Goal: Browse casually: Explore the website without a specific task or goal

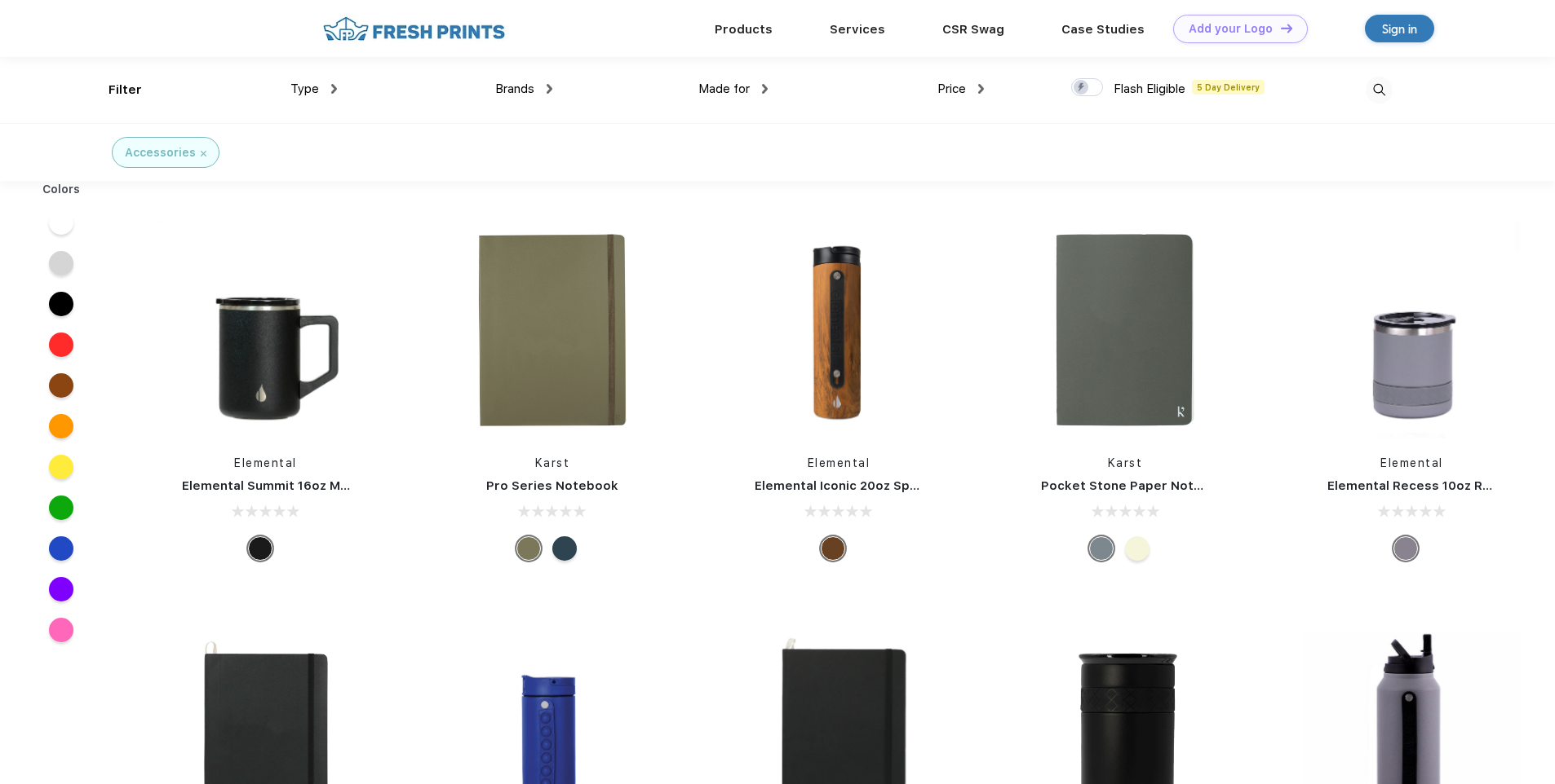
scroll to position [1, 0]
click at [572, 277] on img at bounding box center [552, 330] width 217 height 217
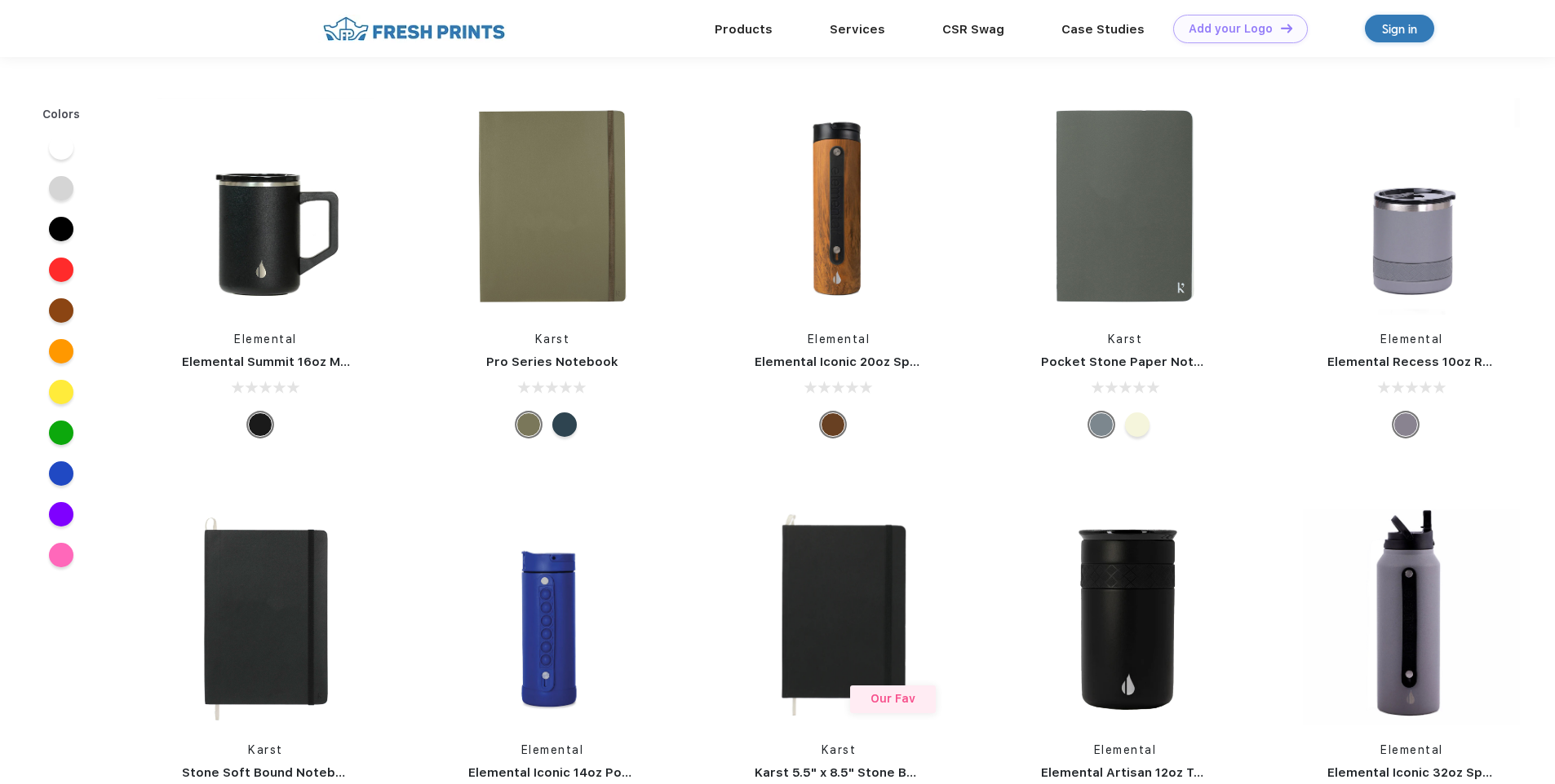
scroll to position [1, 0]
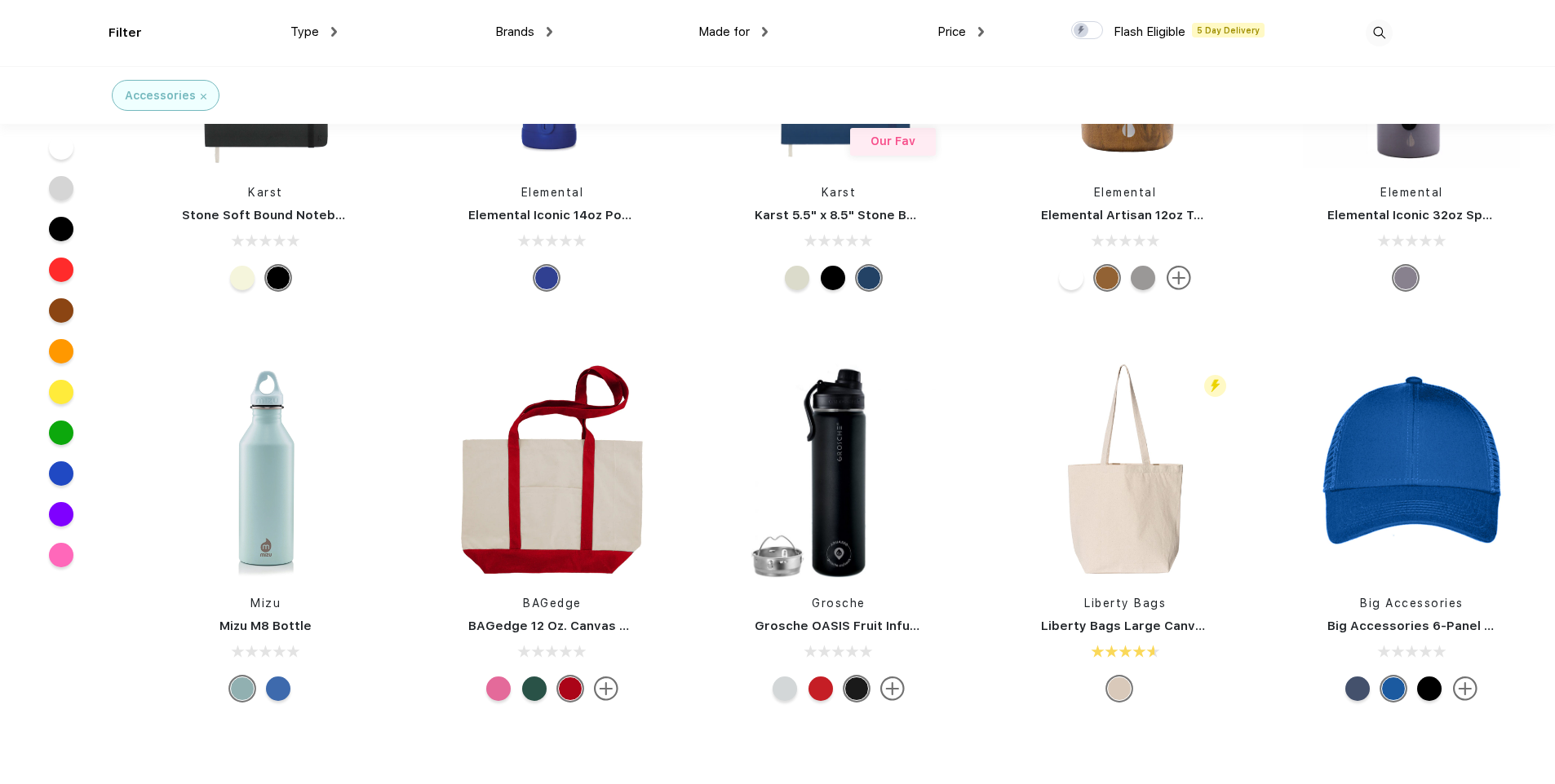
scroll to position [571, 0]
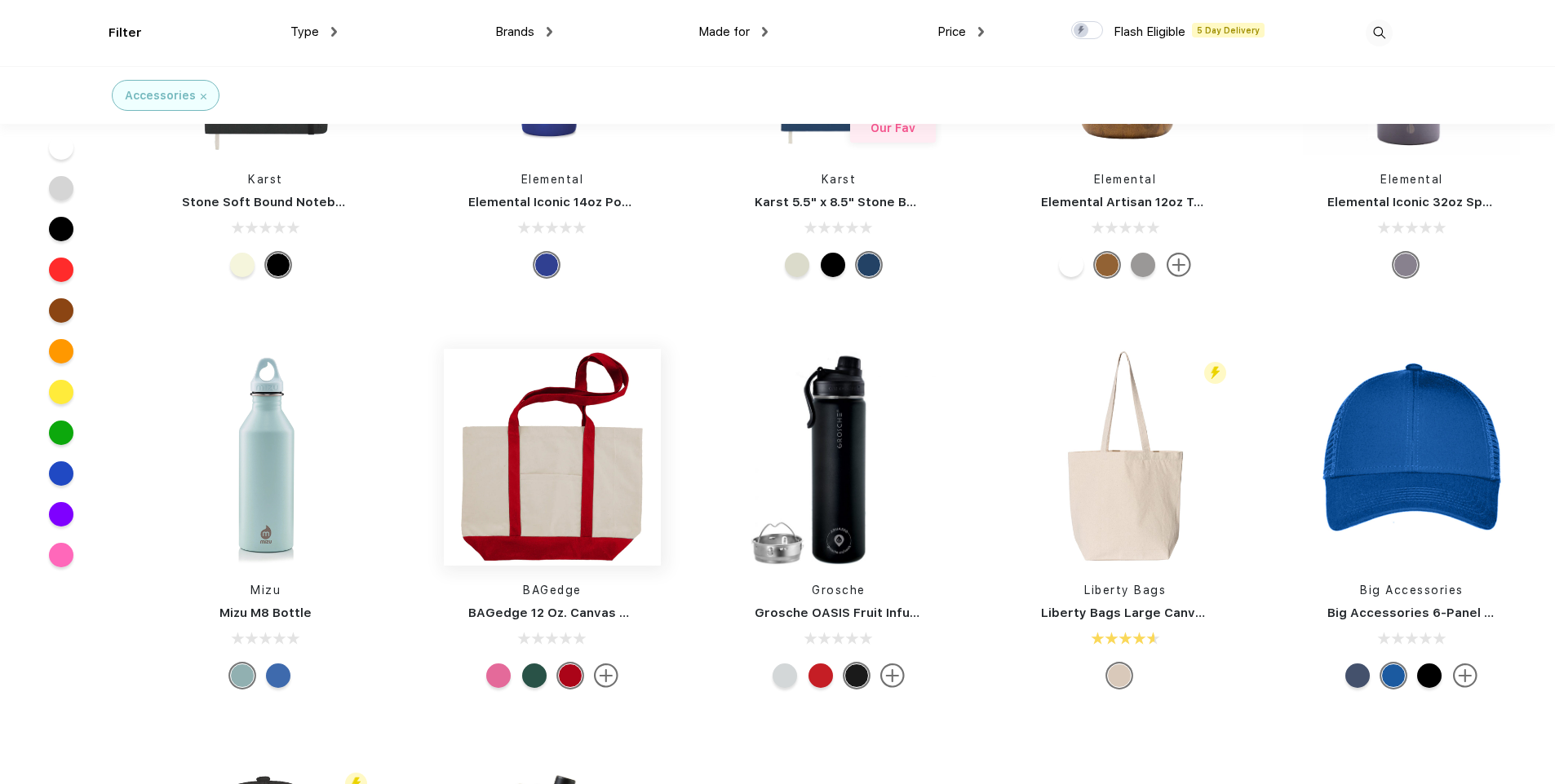
click at [568, 483] on img at bounding box center [552, 457] width 217 height 217
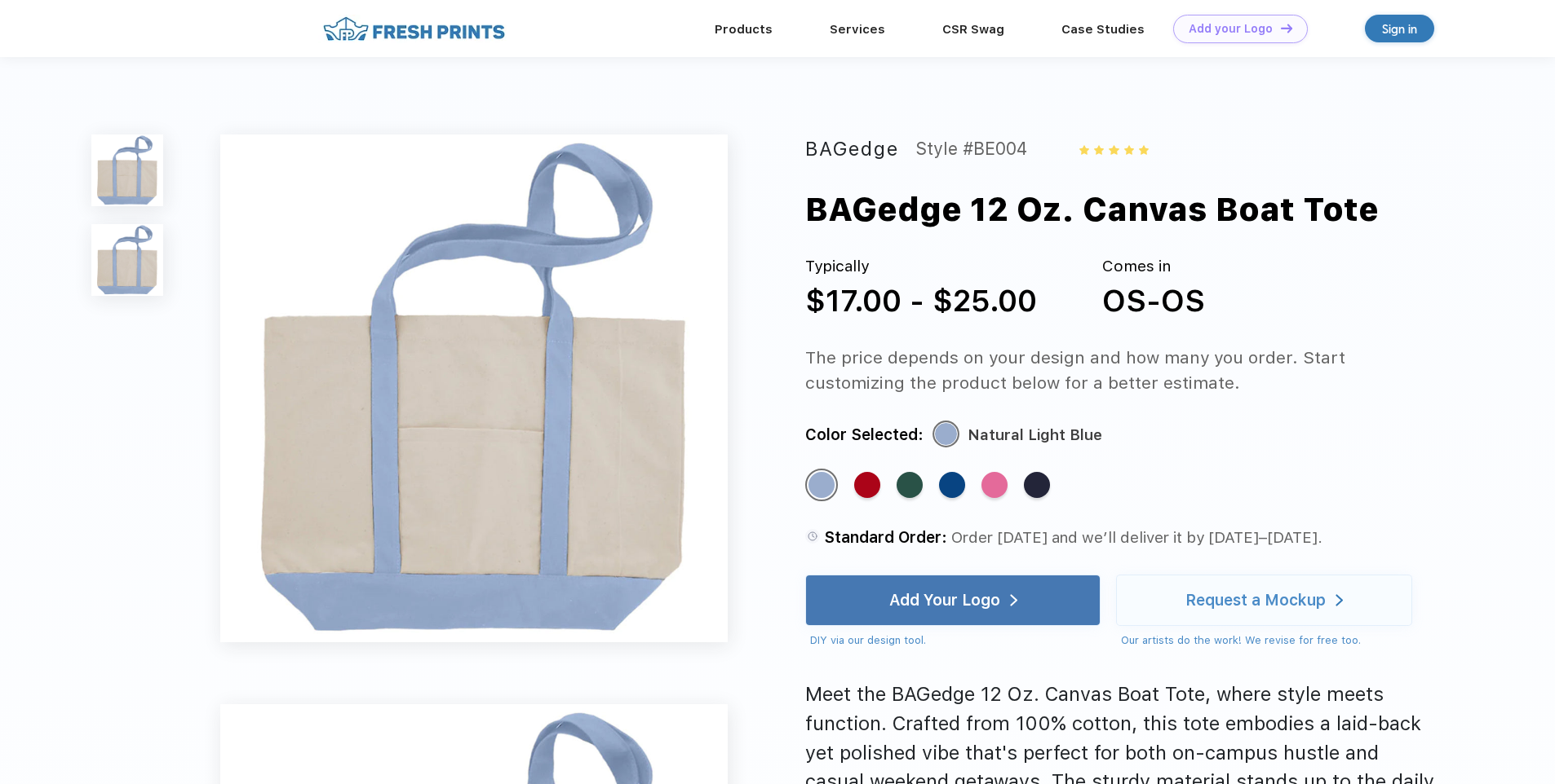
scroll to position [571, 0]
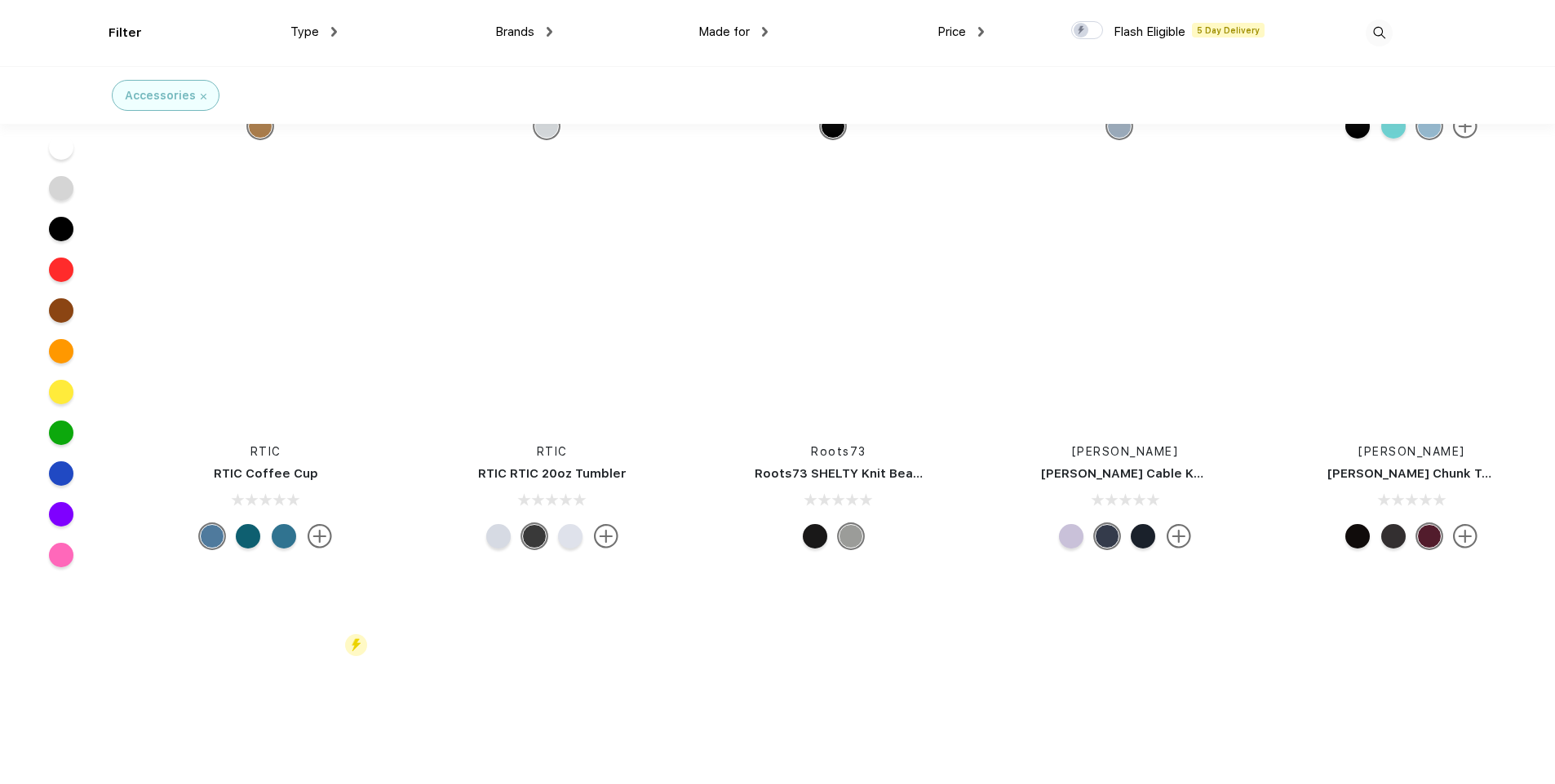
scroll to position [19652, 0]
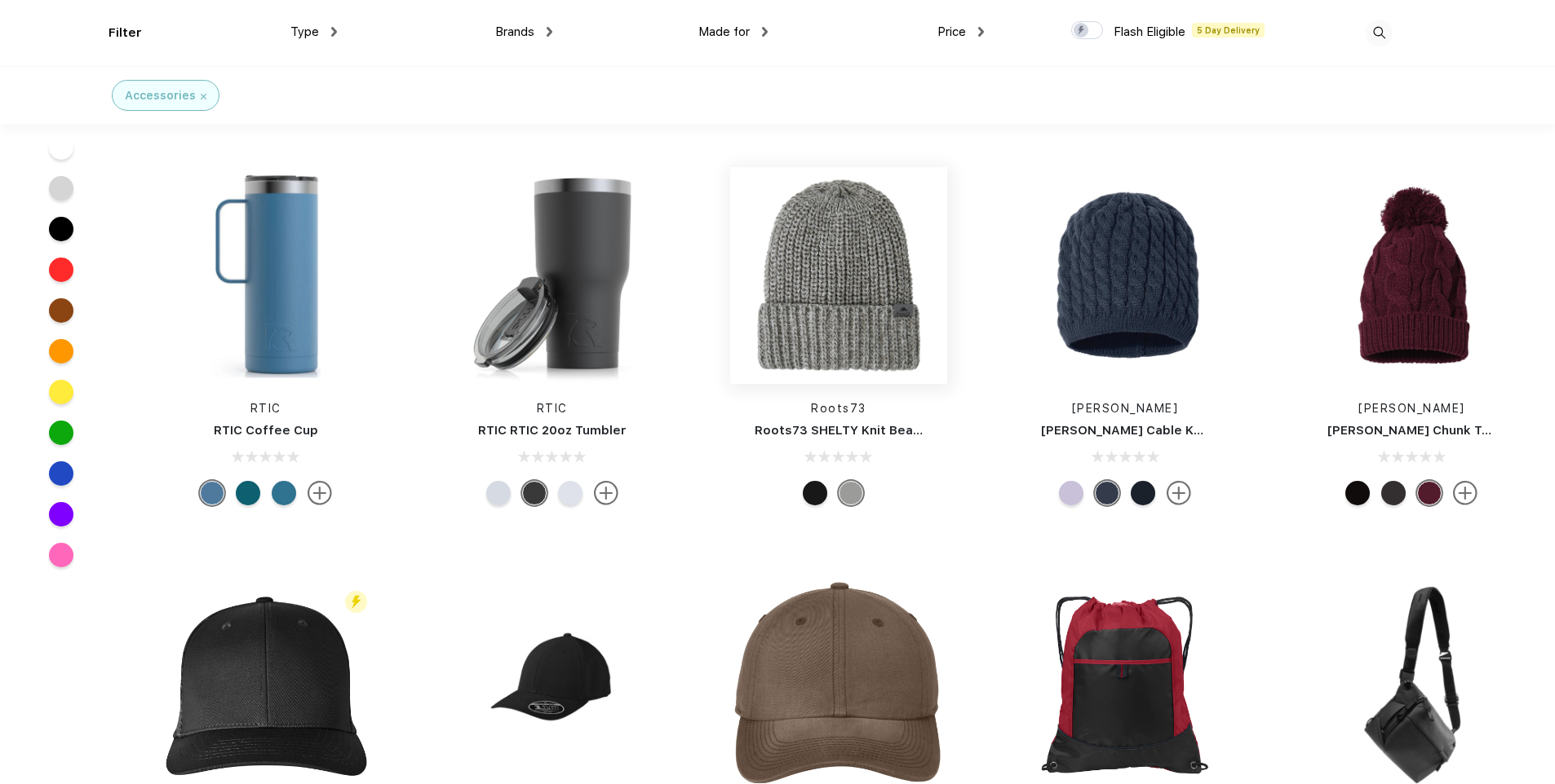
click at [786, 337] on img at bounding box center [838, 276] width 217 height 217
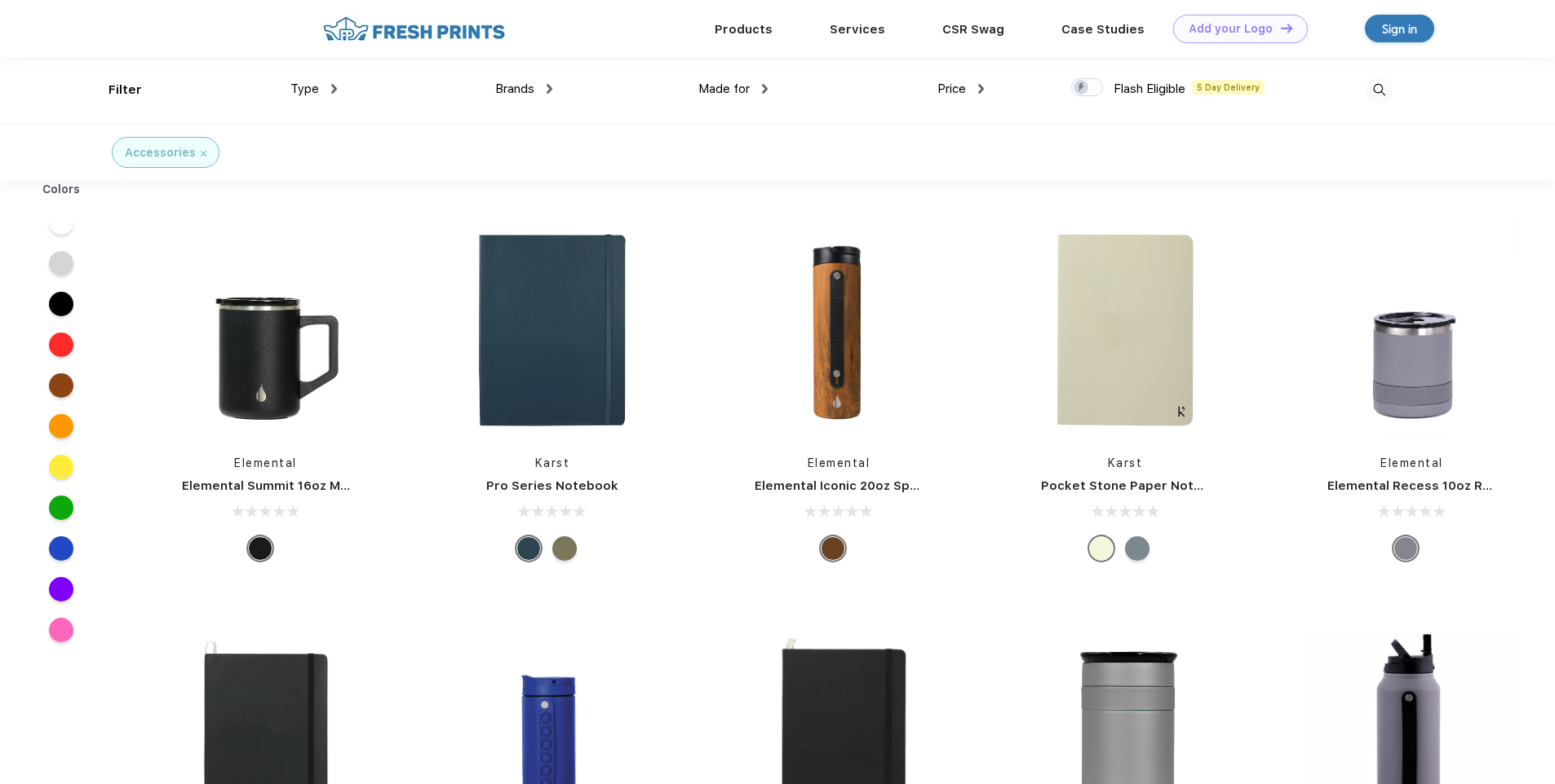
scroll to position [1, 0]
click at [405, 31] on img at bounding box center [414, 28] width 192 height 29
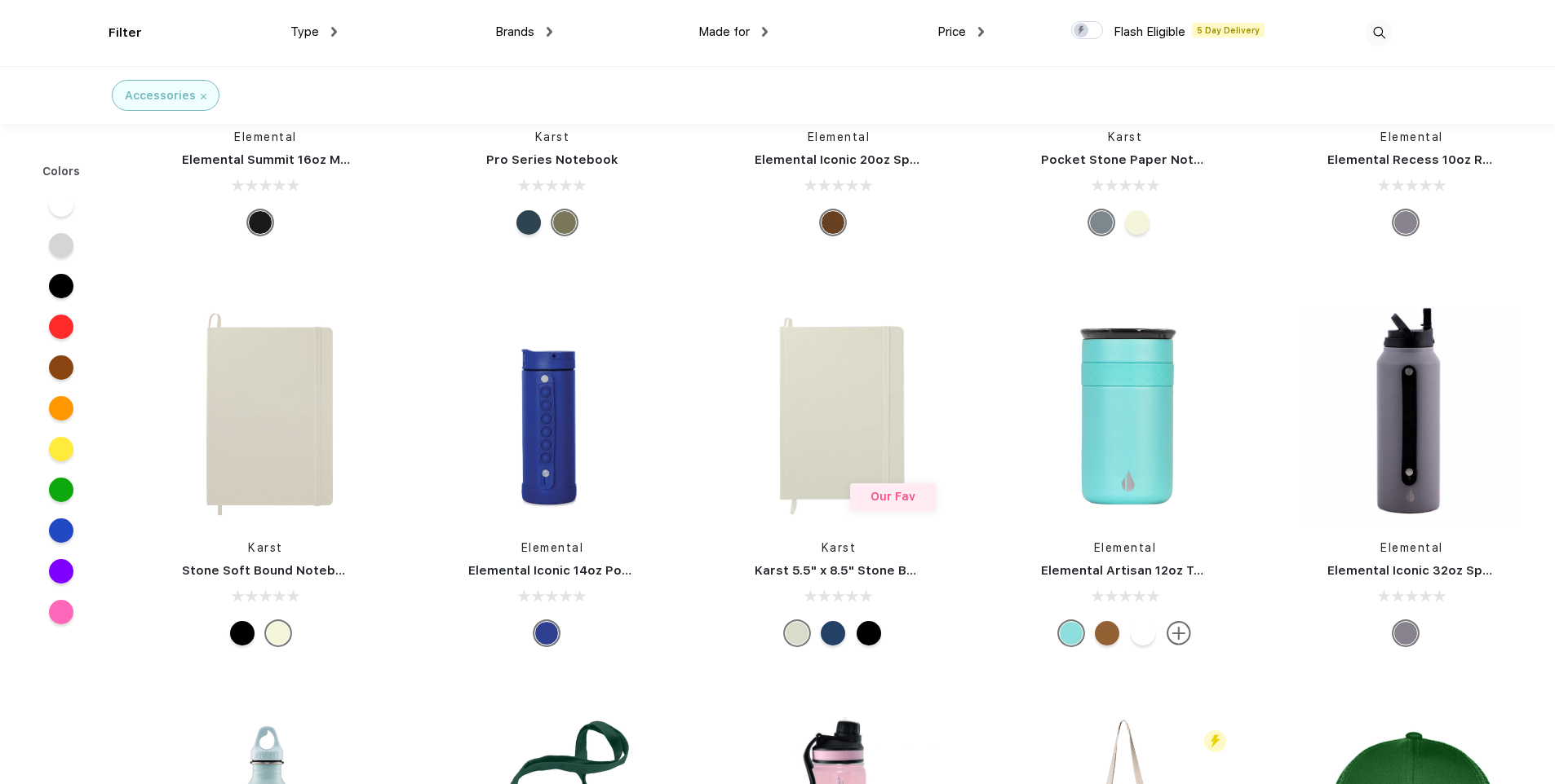
scroll to position [327, 0]
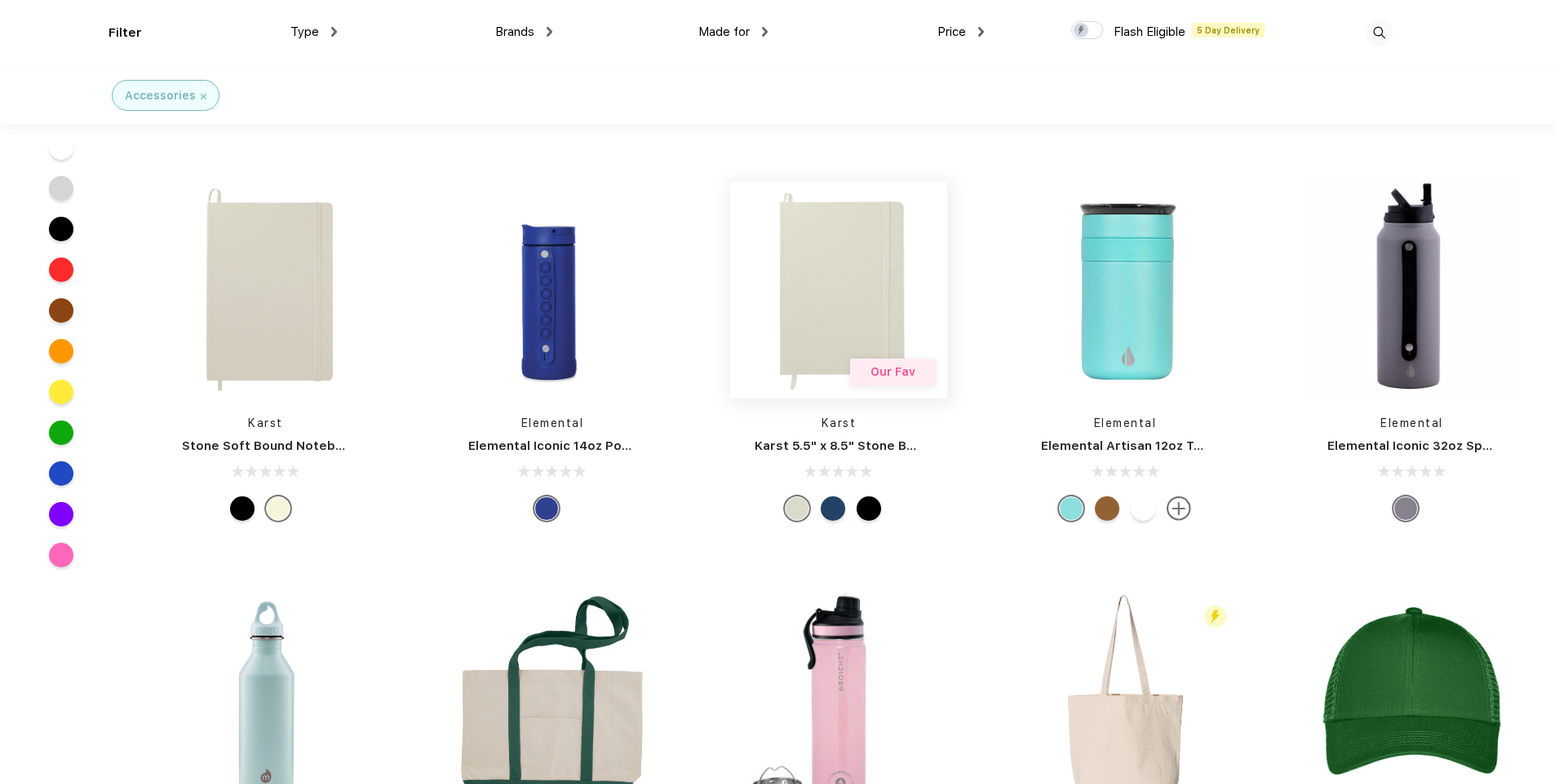
click at [887, 257] on img at bounding box center [838, 290] width 217 height 217
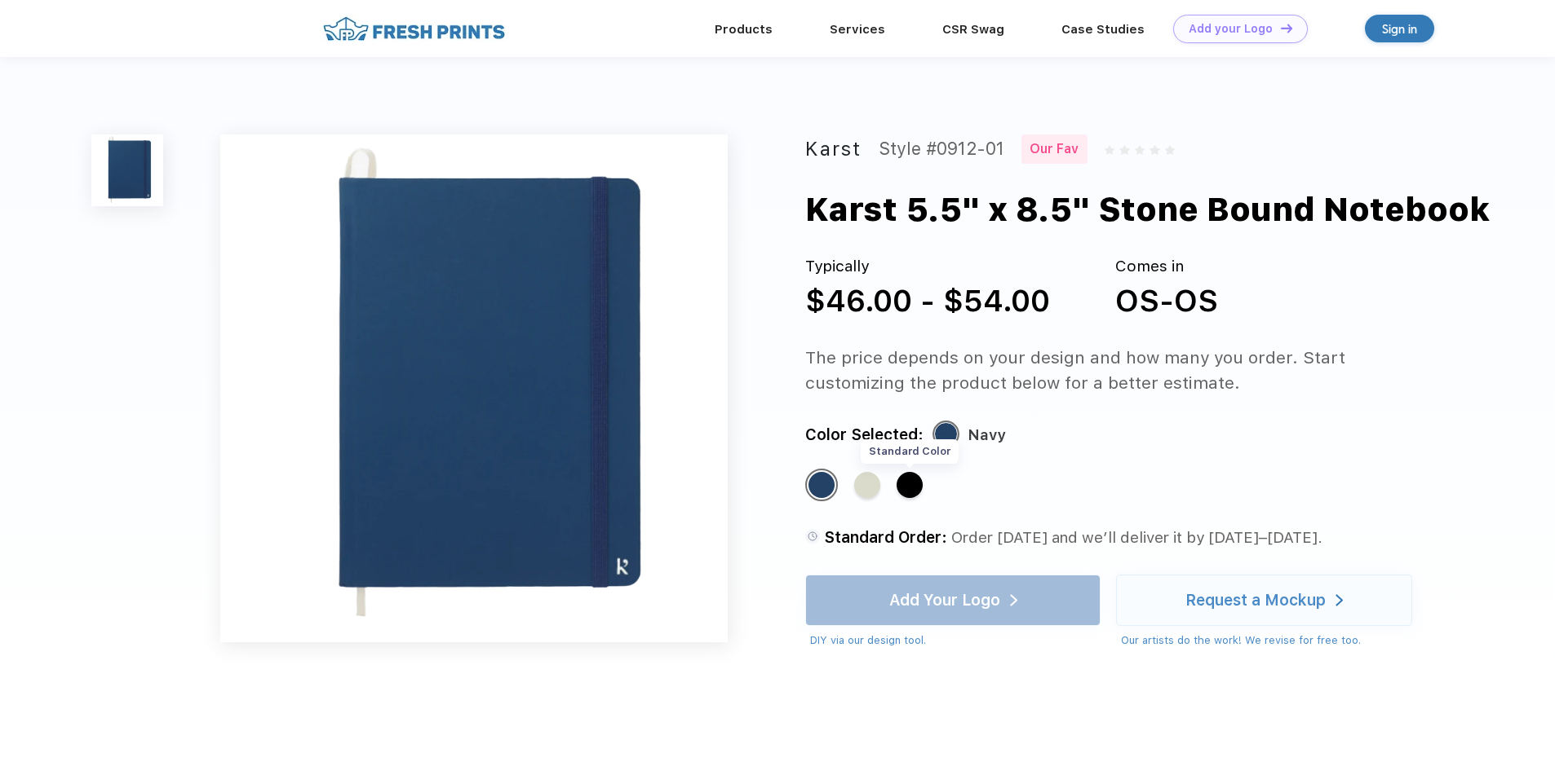
click at [915, 491] on div "Standard Color" at bounding box center [909, 485] width 26 height 26
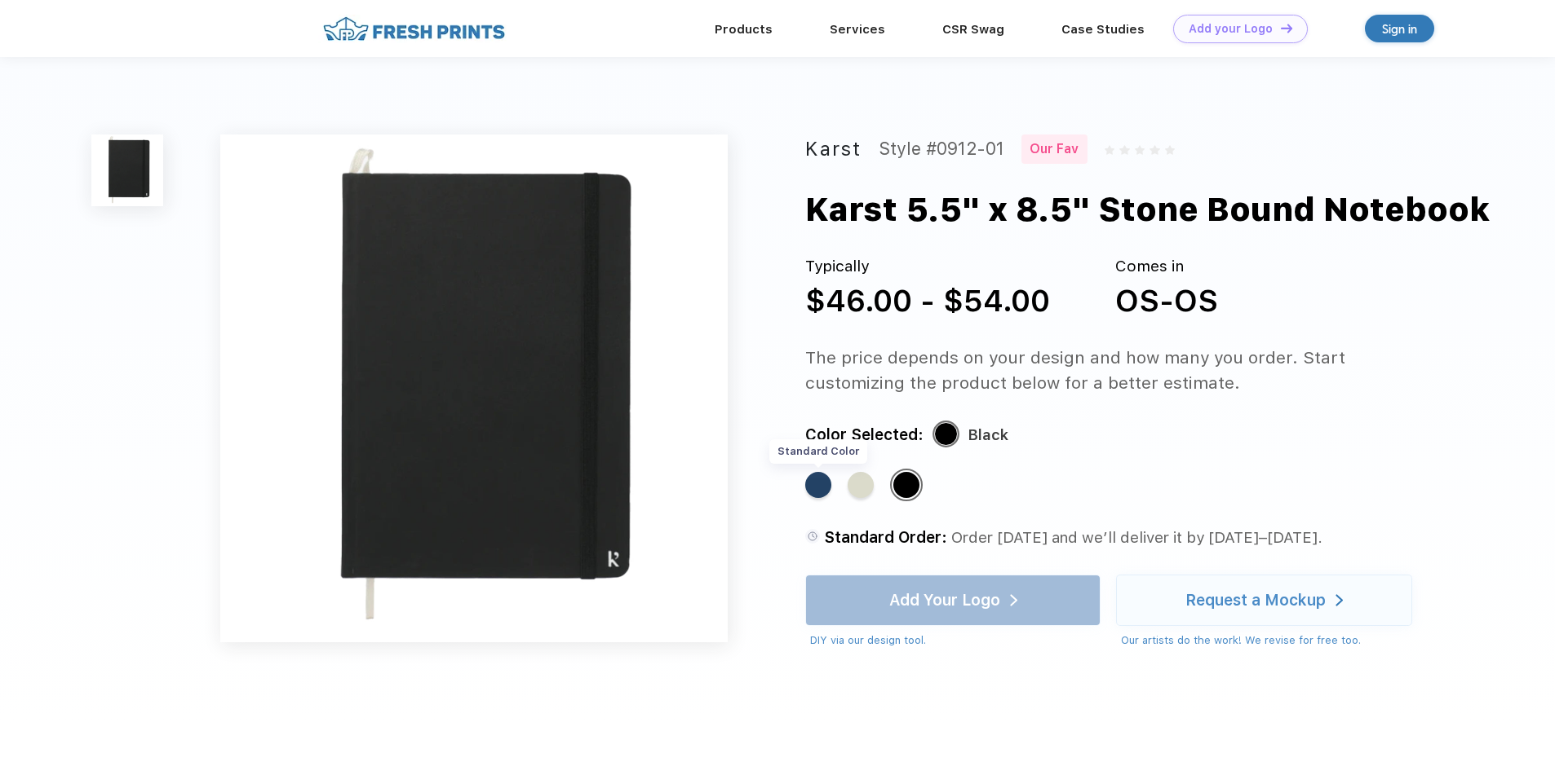
click at [809, 483] on div "Standard Color" at bounding box center [819, 485] width 26 height 26
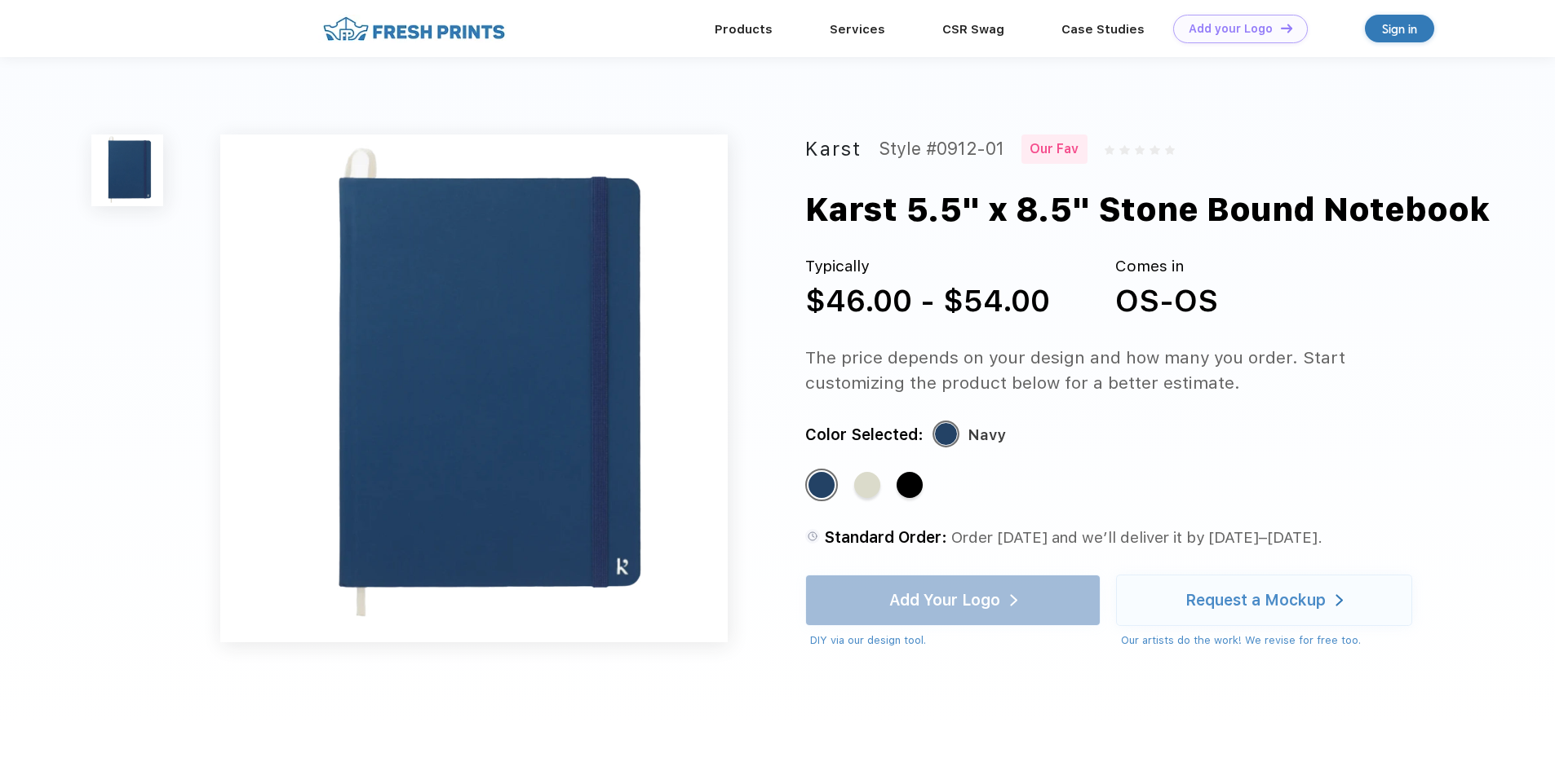
scroll to position [327, 0]
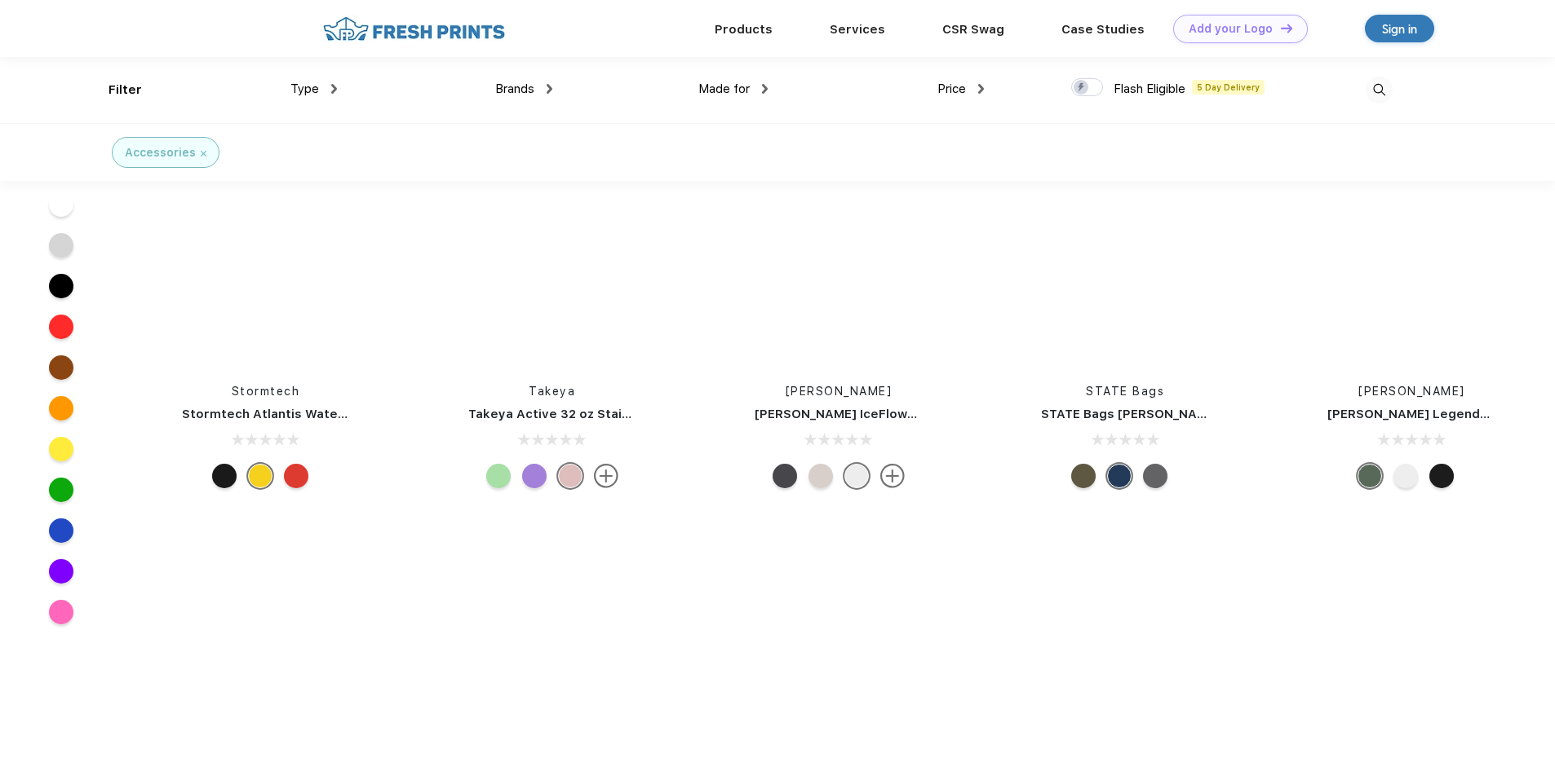
scroll to position [13863, 0]
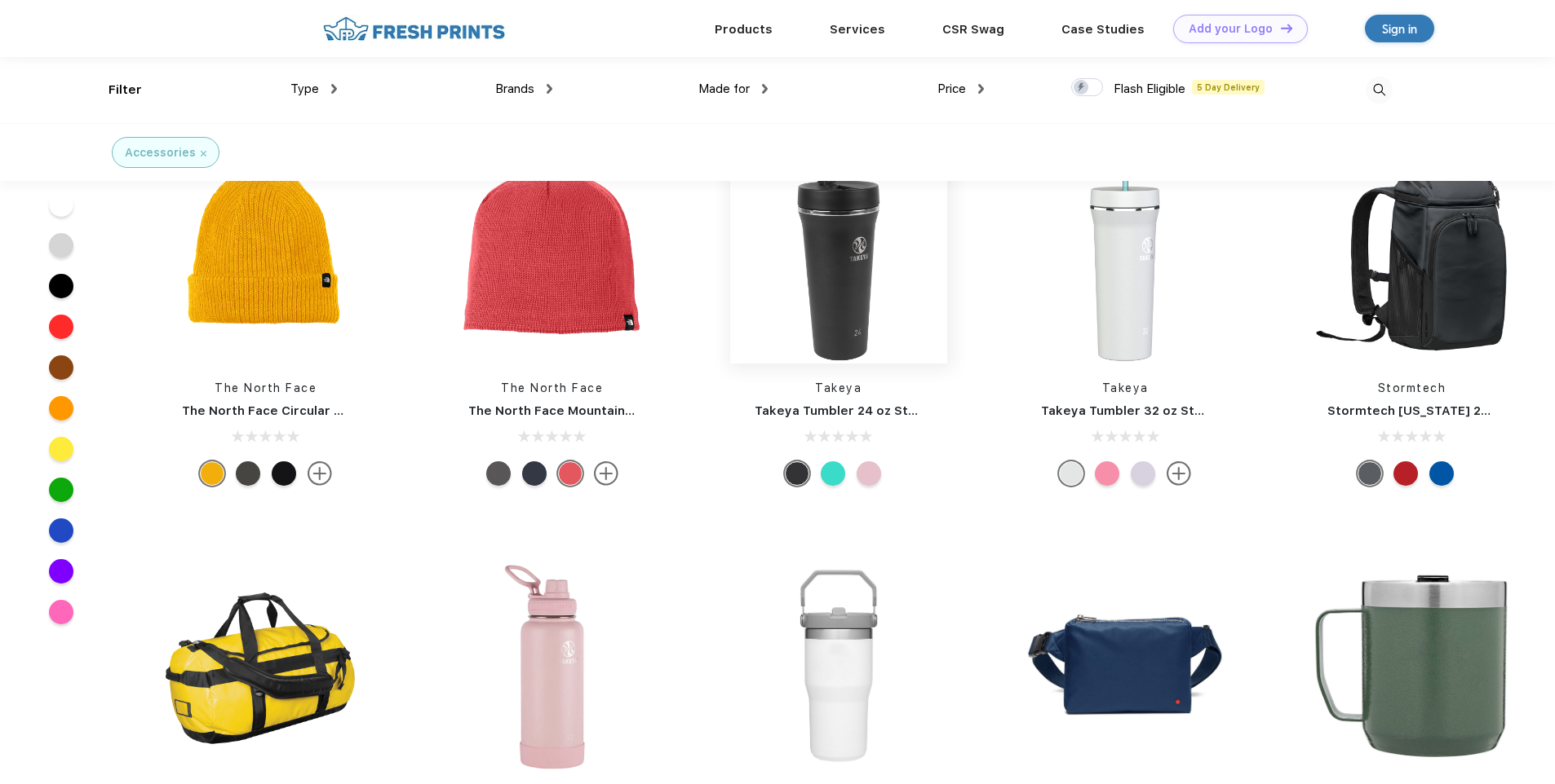
click at [794, 338] on img at bounding box center [838, 255] width 217 height 217
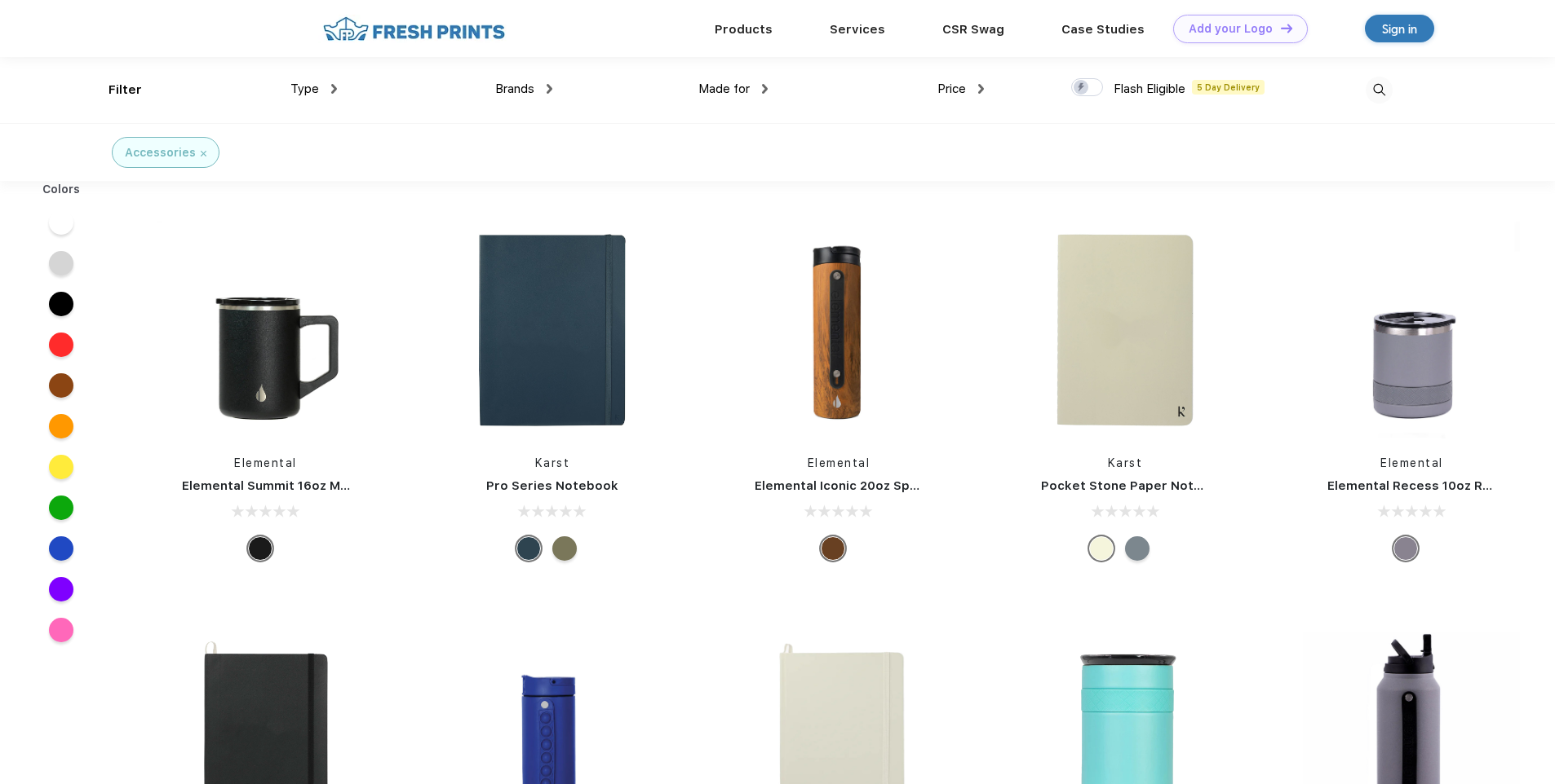
scroll to position [1, 0]
click at [394, 43] on div "Products Services CSR Swag Case Studies Natural Light Newman's Own Add your Log…" at bounding box center [813, 28] width 1104 height 57
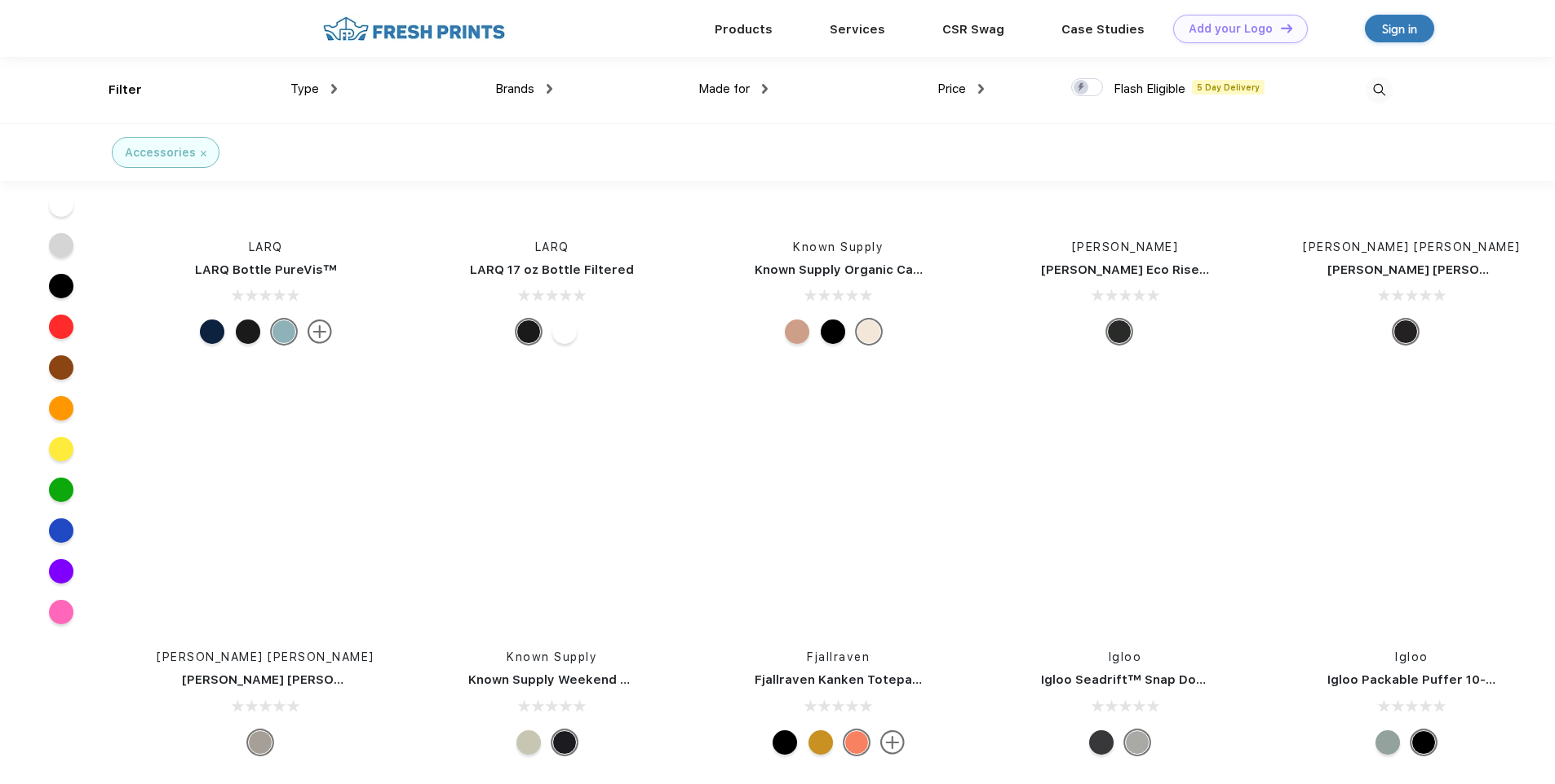
scroll to position [27481, 0]
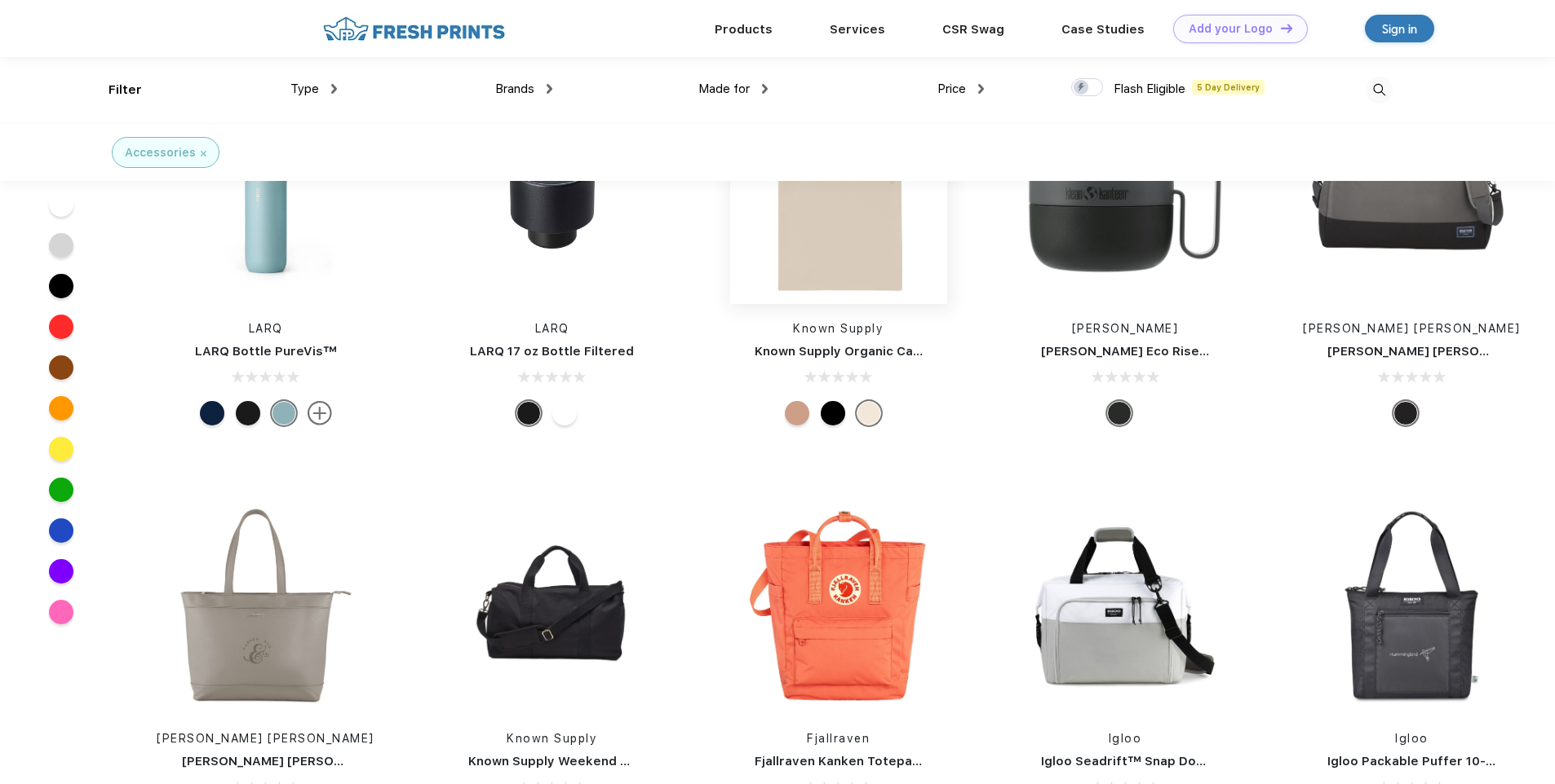
click at [798, 265] on img at bounding box center [838, 195] width 217 height 217
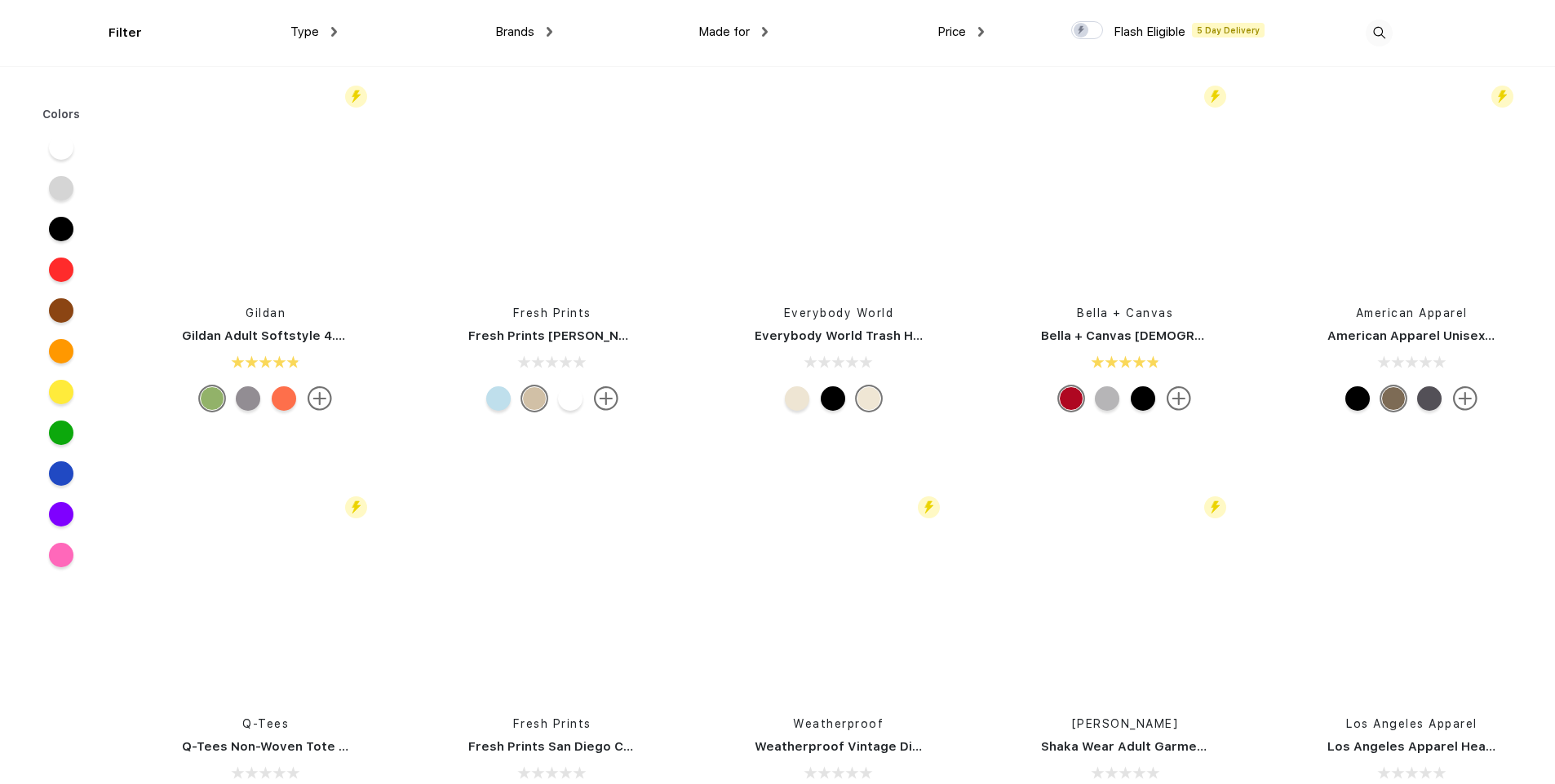
scroll to position [7910, 0]
